Goal: Information Seeking & Learning: Learn about a topic

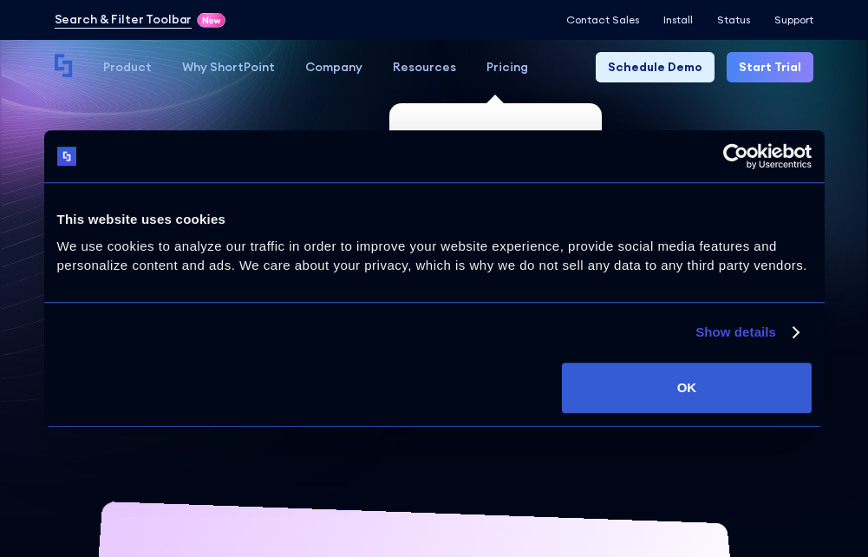
click at [487, 67] on div "Pricing" at bounding box center [508, 67] width 42 height 18
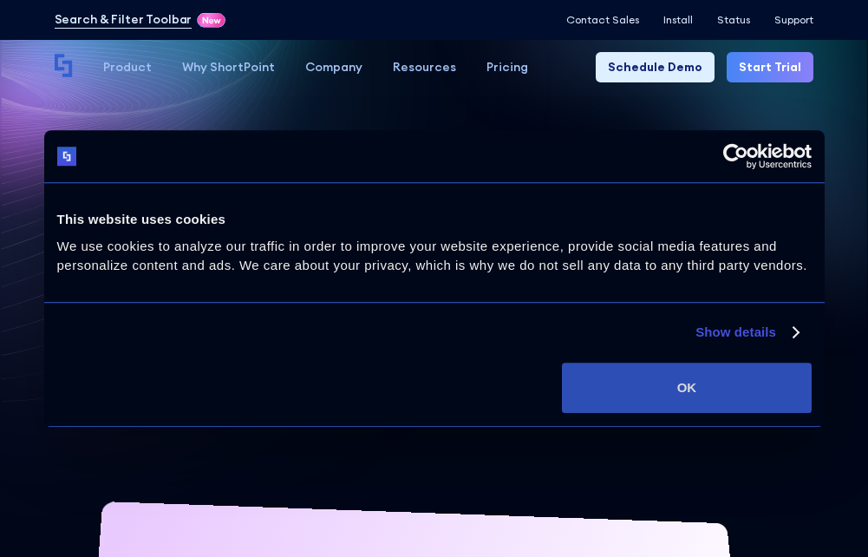
click at [634, 400] on button "OK" at bounding box center [686, 388] width 249 height 50
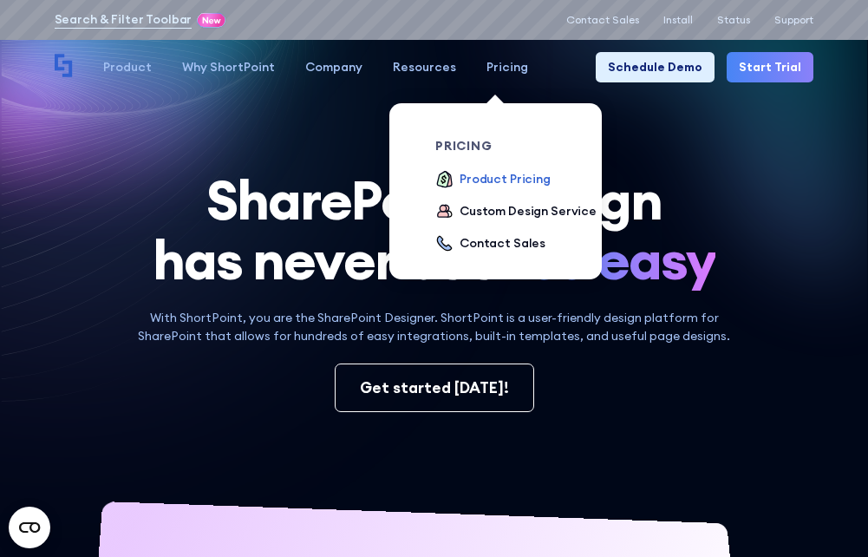
click at [493, 180] on div "Product Pricing" at bounding box center [505, 179] width 91 height 18
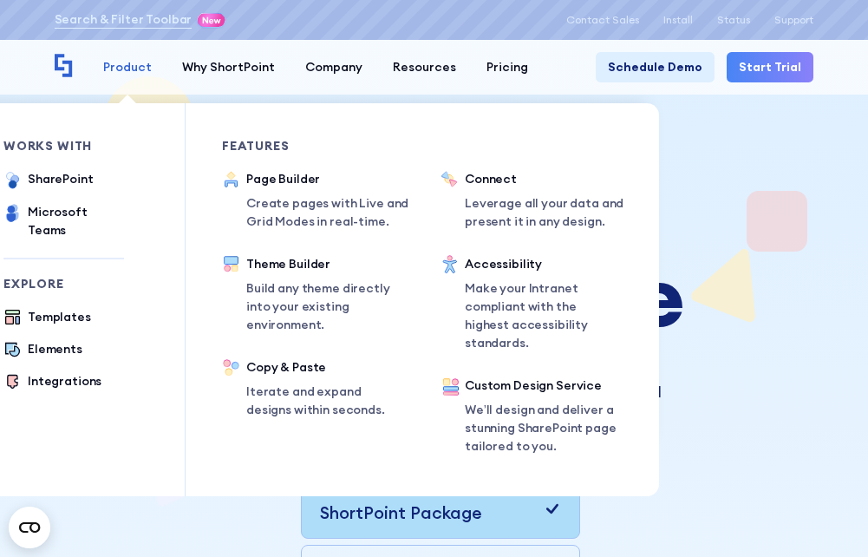
click at [140, 68] on div "Product" at bounding box center [127, 67] width 49 height 18
click at [310, 261] on div "Theme Builder" at bounding box center [325, 264] width 158 height 18
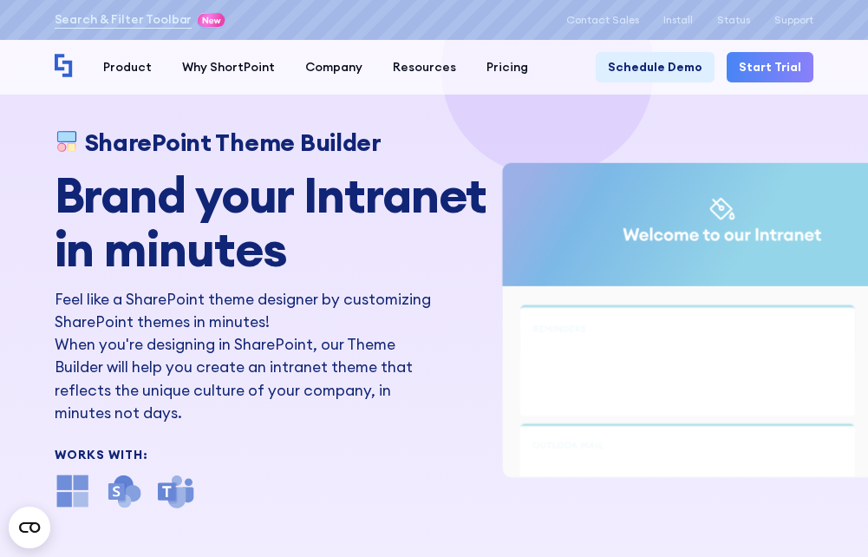
click at [359, 270] on h2 "Brand your Intranet in minutes" at bounding box center [282, 221] width 455 height 107
